Goal: Task Accomplishment & Management: Use online tool/utility

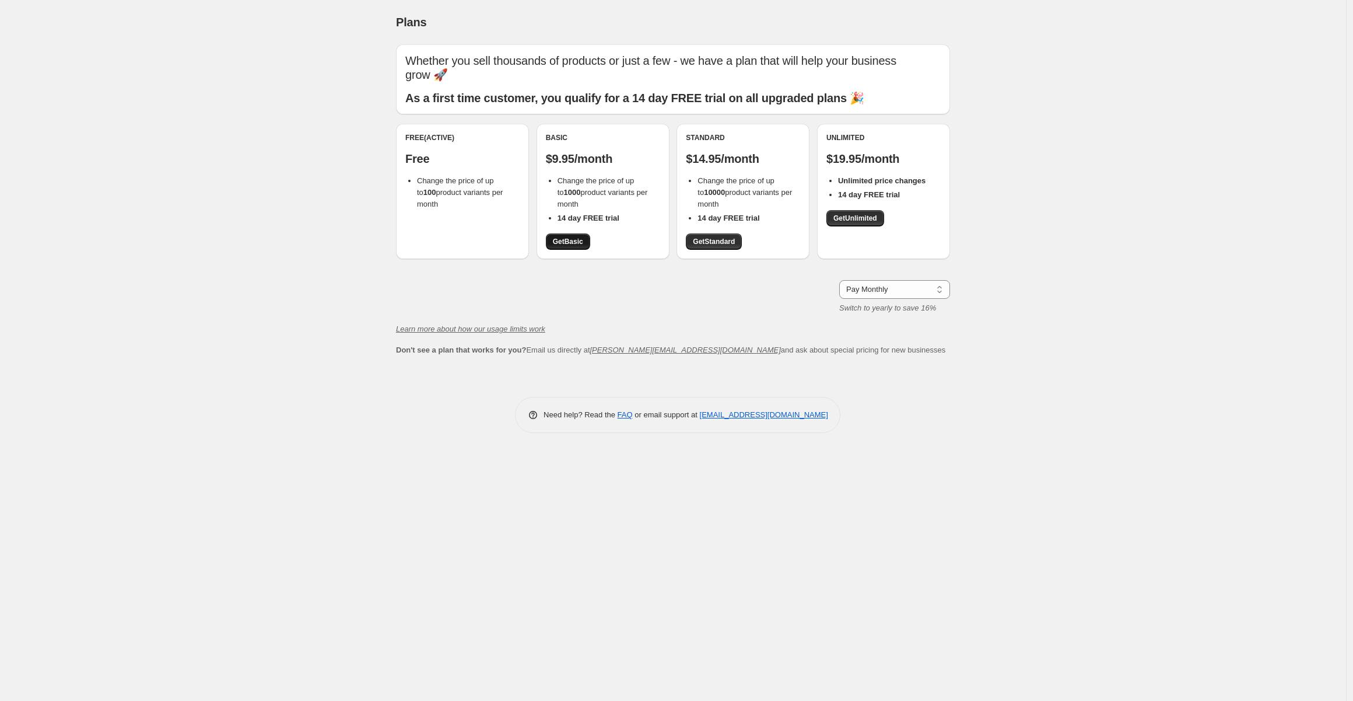
click at [575, 241] on span "Get Basic" at bounding box center [568, 241] width 30 height 9
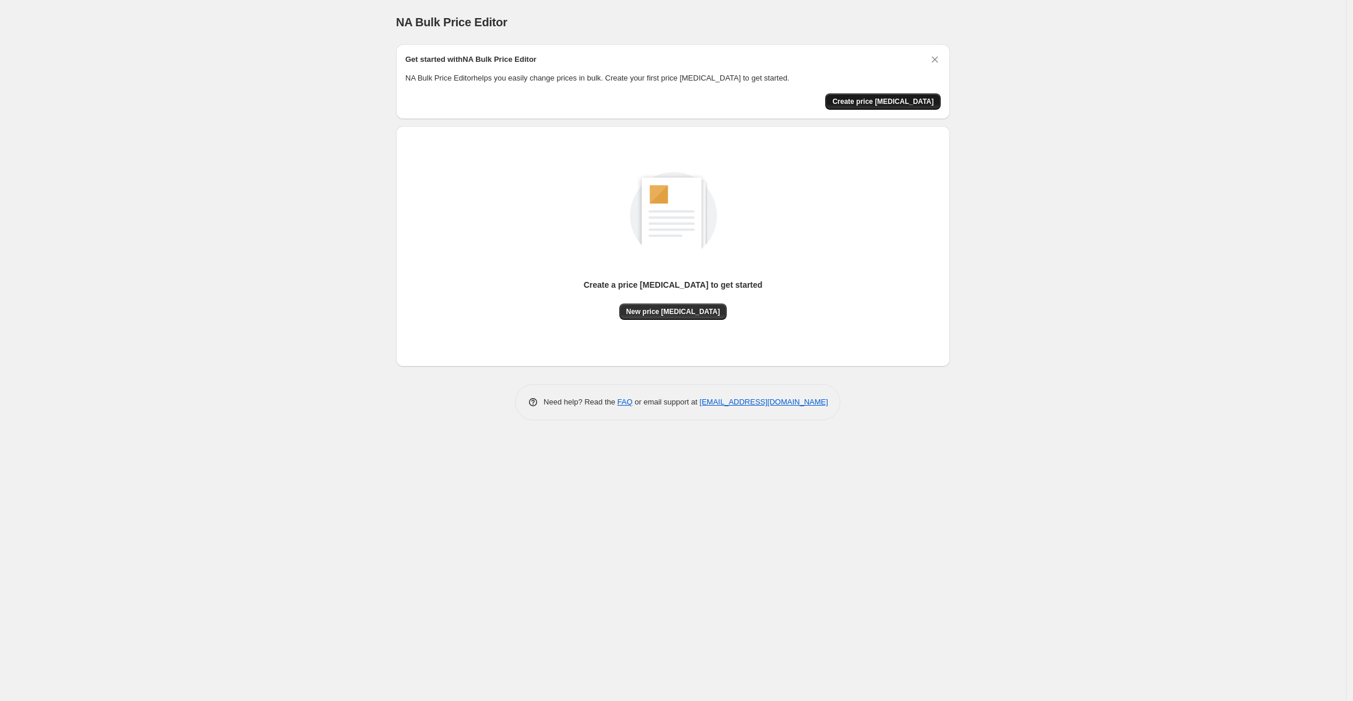
click at [912, 95] on button "Create price change job" at bounding box center [884, 101] width 116 height 16
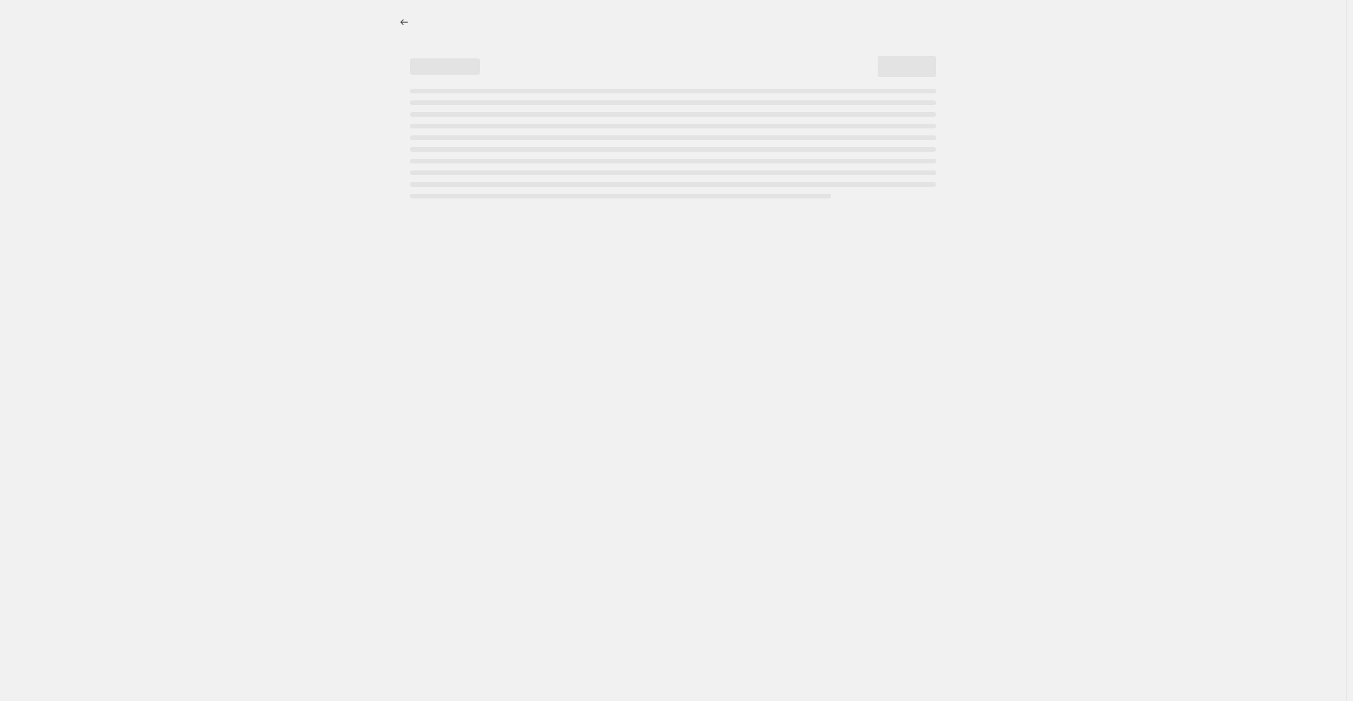
select select "percentage"
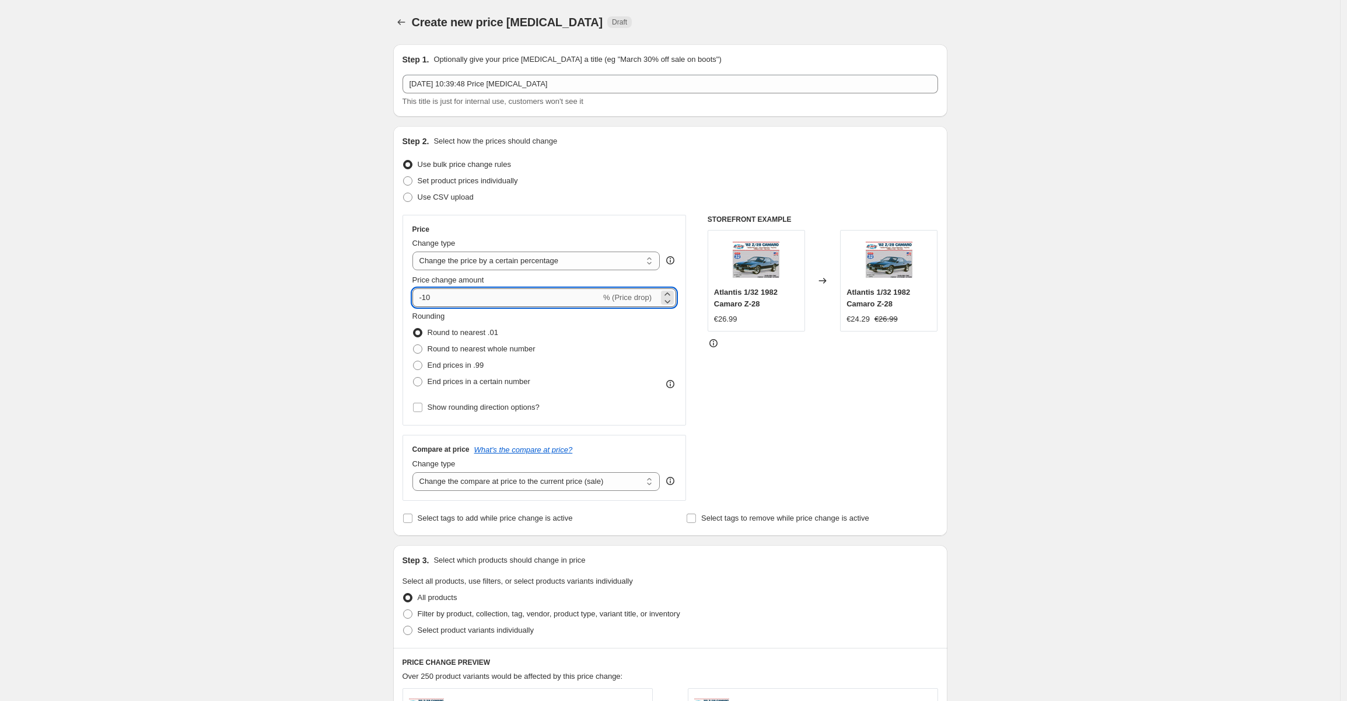
click at [447, 297] on input "-10" at bounding box center [506, 297] width 188 height 19
type input "-1"
type input "-80"
drag, startPoint x: 1017, startPoint y: 321, endPoint x: 1016, endPoint y: 328, distance: 6.7
click at [1017, 327] on div "Create new price change job. This page is ready Create new price change job Dra…" at bounding box center [670, 587] width 1340 height 1174
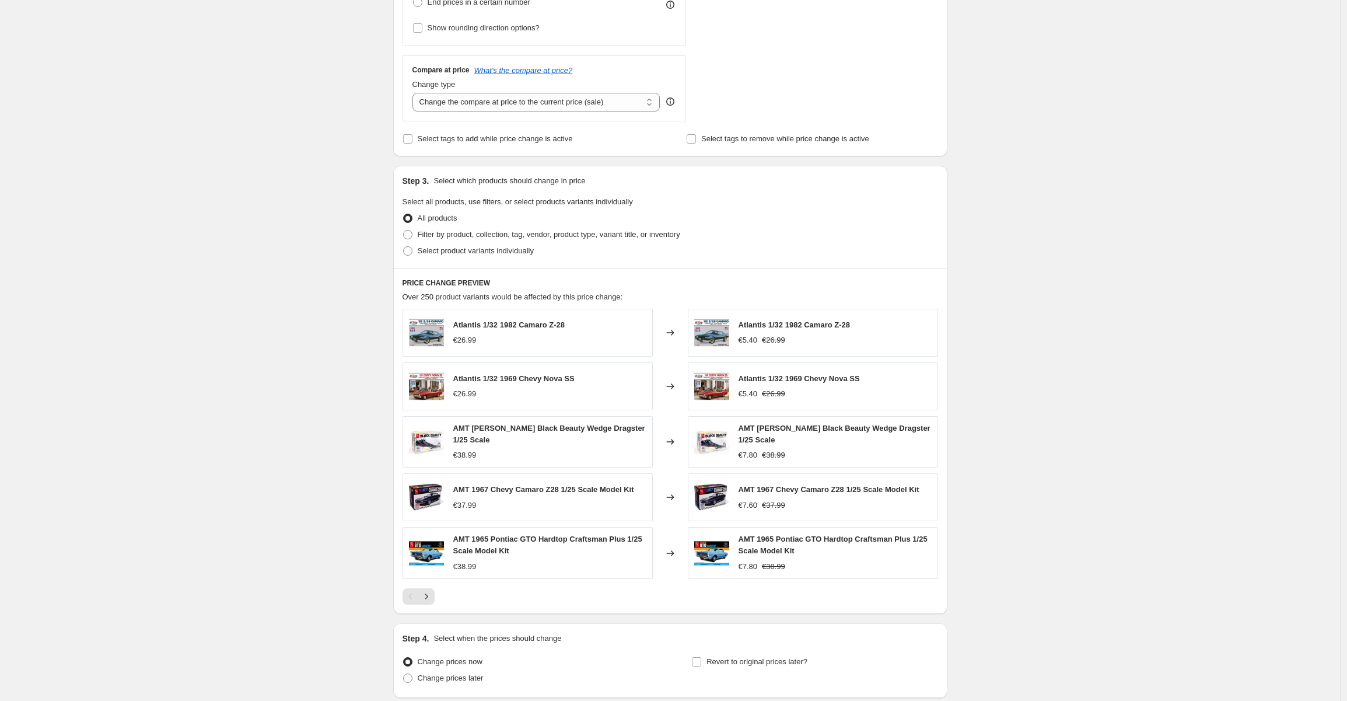
scroll to position [470, 0]
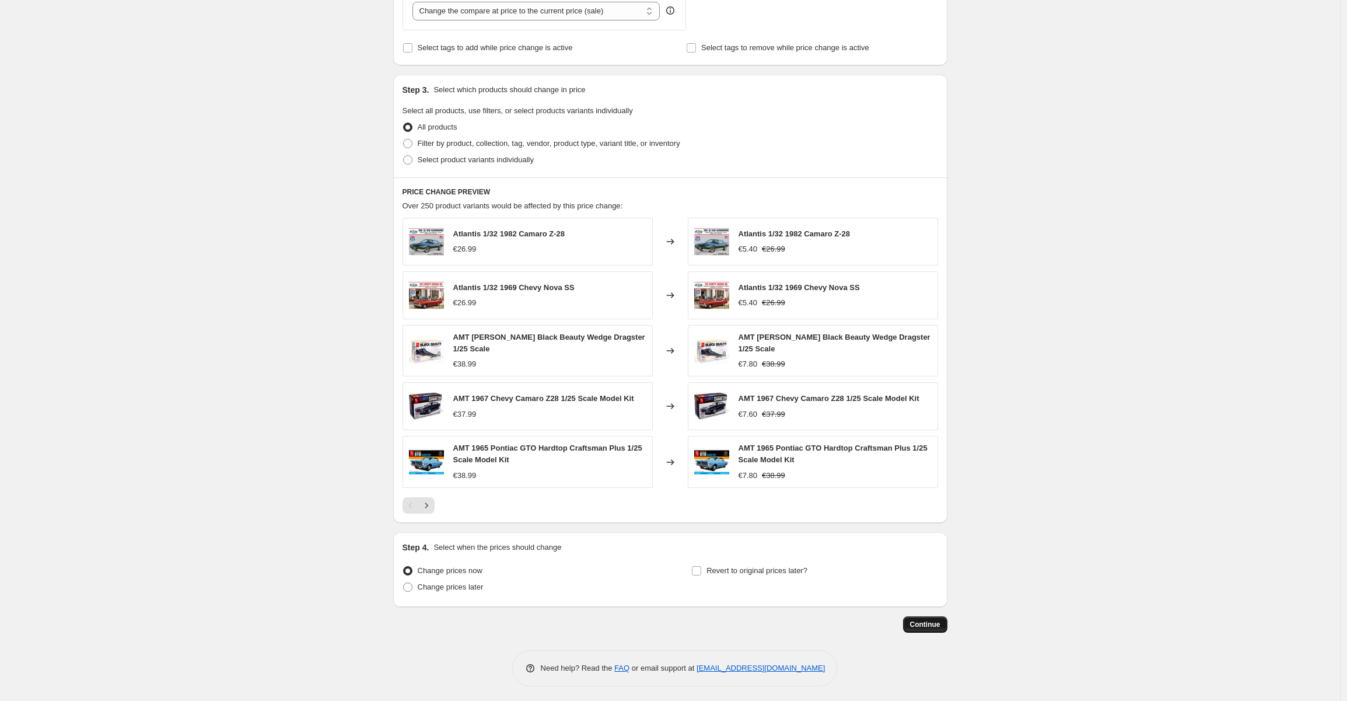
click at [923, 621] on span "Continue" at bounding box center [925, 624] width 30 height 9
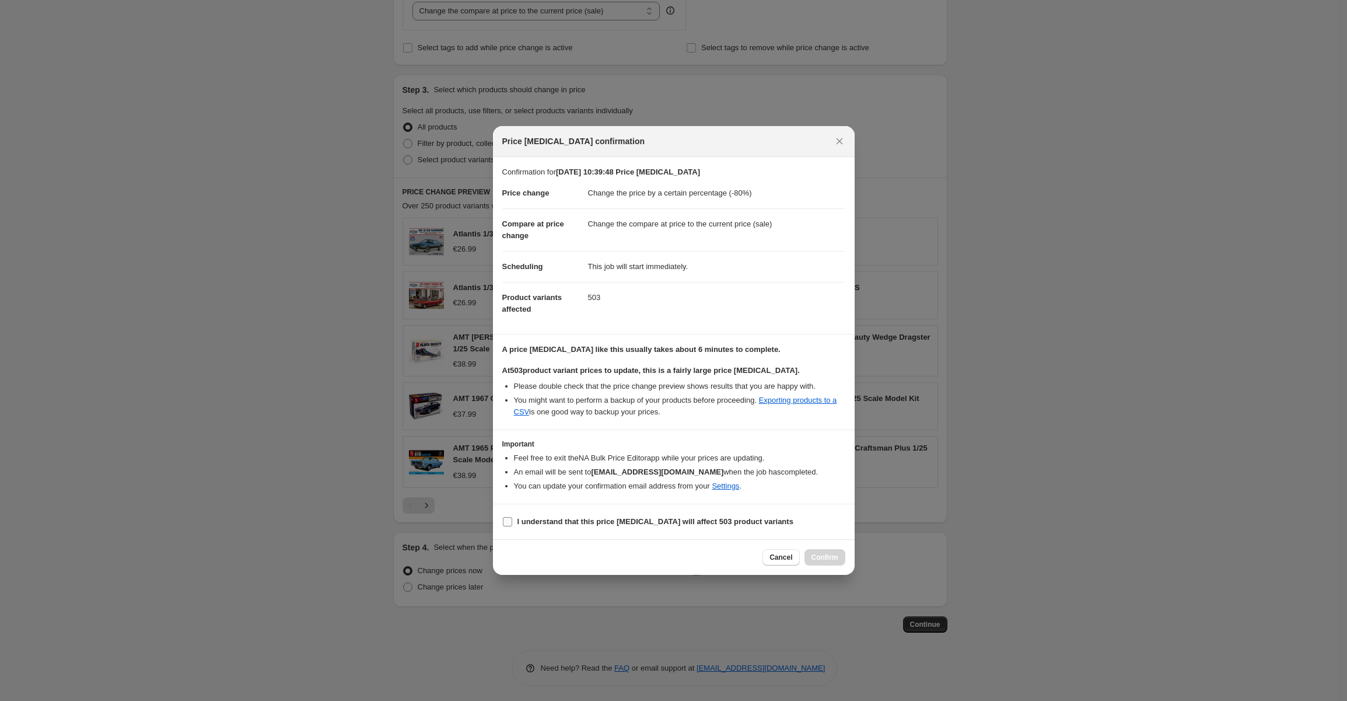
click at [505, 517] on input "I understand that this price change job will affect 503 product variants" at bounding box center [507, 521] width 9 height 9
checkbox input "true"
click at [827, 556] on span "Confirm" at bounding box center [825, 556] width 27 height 9
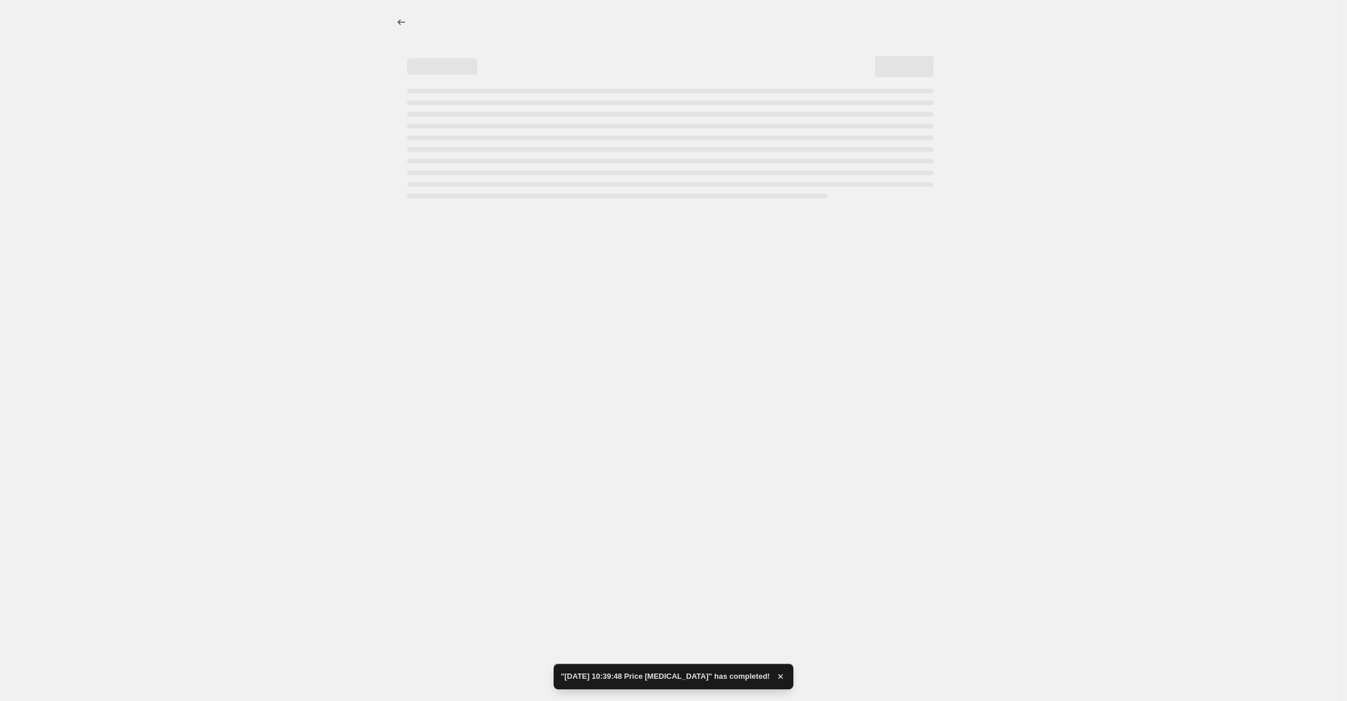
select select "percentage"
